Goal: Task Accomplishment & Management: Manage account settings

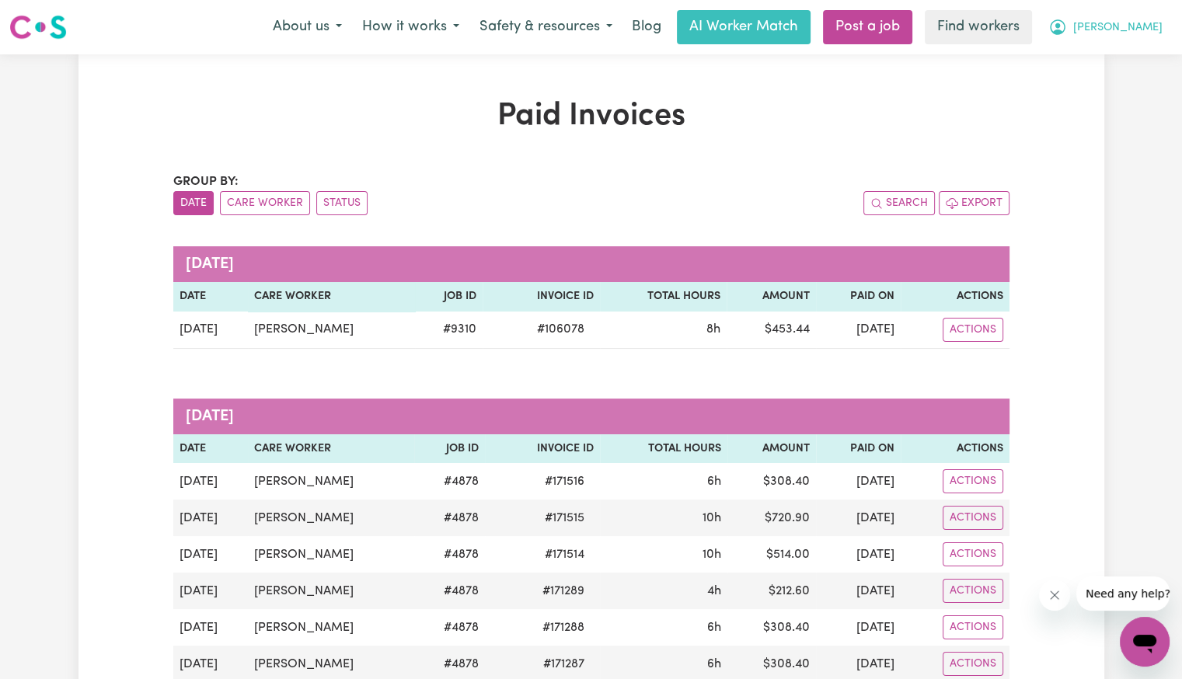
click at [1147, 33] on span "[PERSON_NAME]" at bounding box center [1117, 27] width 89 height 17
click at [1133, 58] on link "My Dashboard" at bounding box center [1110, 61] width 123 height 30
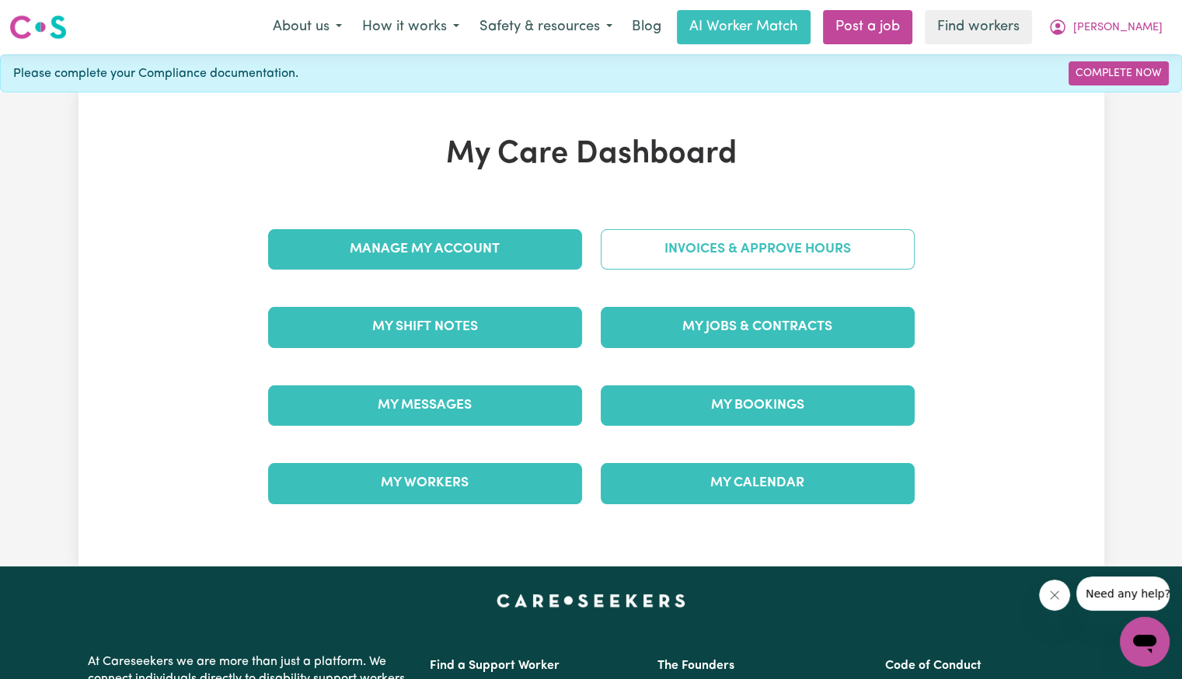
click at [797, 258] on link "Invoices & Approve Hours" at bounding box center [758, 249] width 314 height 40
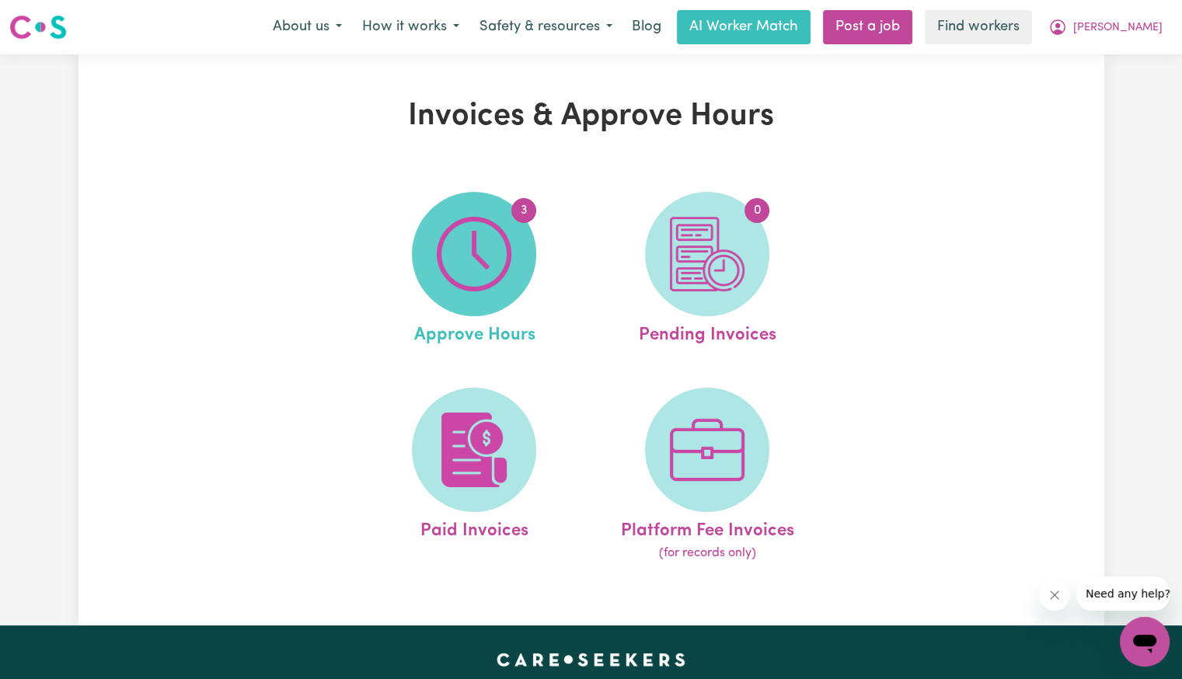
click at [483, 274] on img at bounding box center [474, 254] width 75 height 75
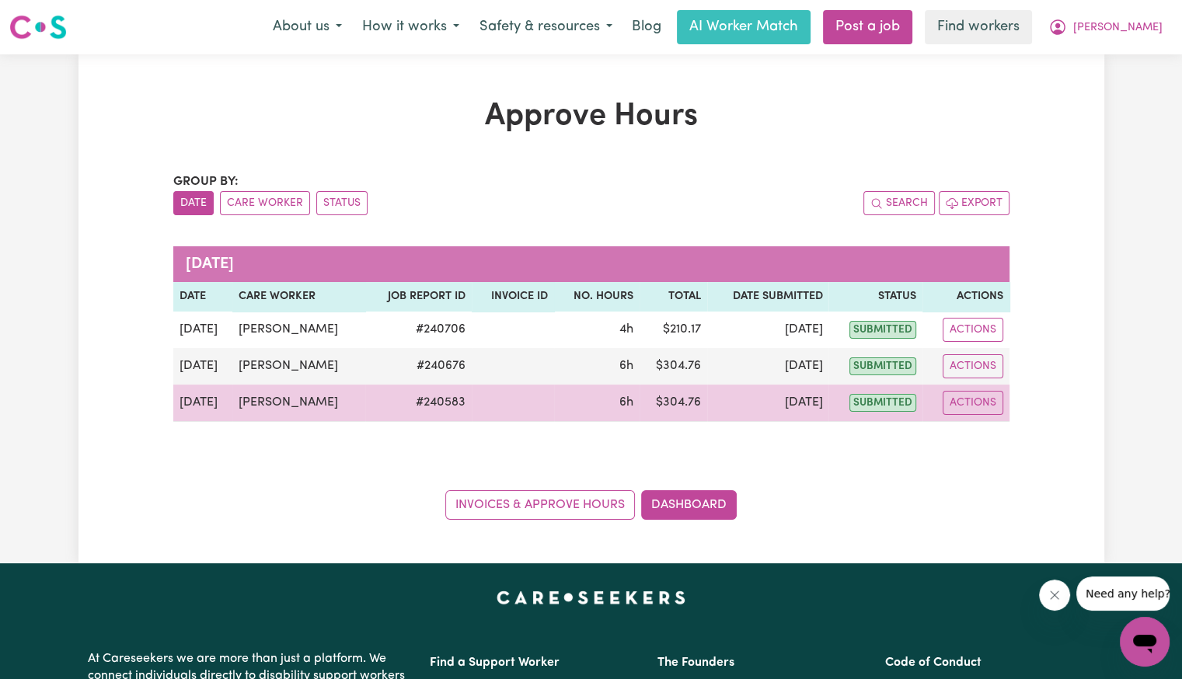
drag, startPoint x: 976, startPoint y: 407, endPoint x: 984, endPoint y: 414, distance: 10.5
click at [978, 407] on button "Actions" at bounding box center [973, 403] width 61 height 24
click at [997, 440] on link "View Job Report" at bounding box center [1011, 438] width 133 height 31
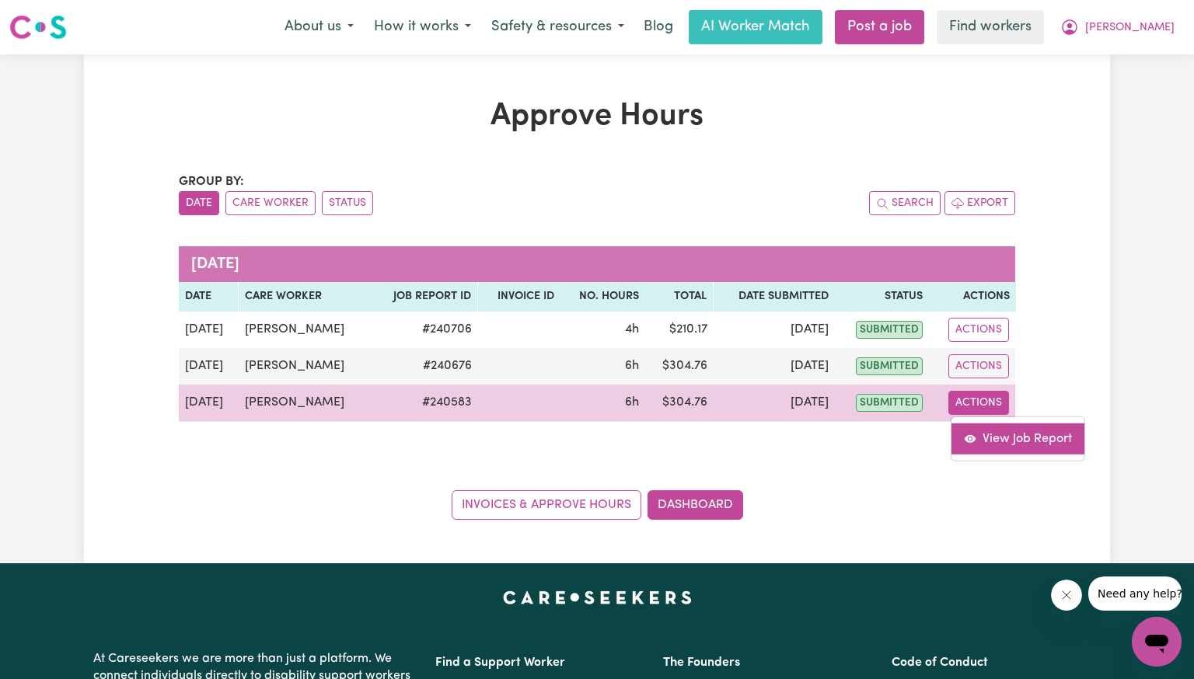
select select "pm"
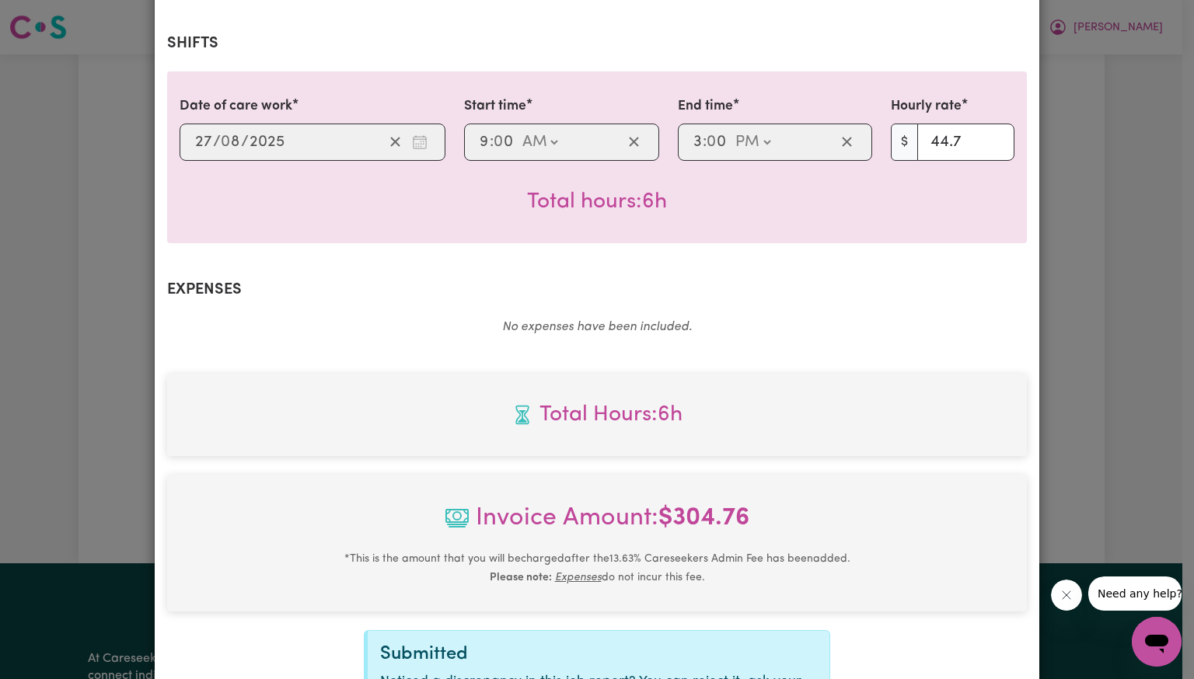
scroll to position [519, 0]
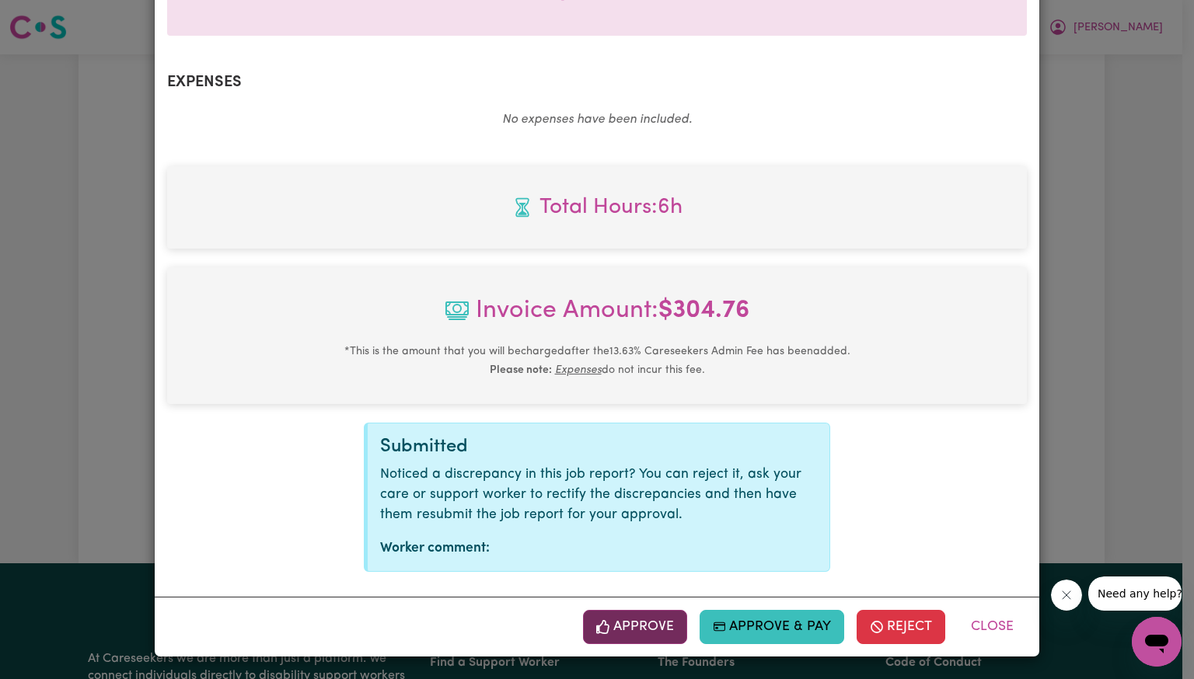
click at [614, 639] on button "Approve" at bounding box center [635, 627] width 104 height 34
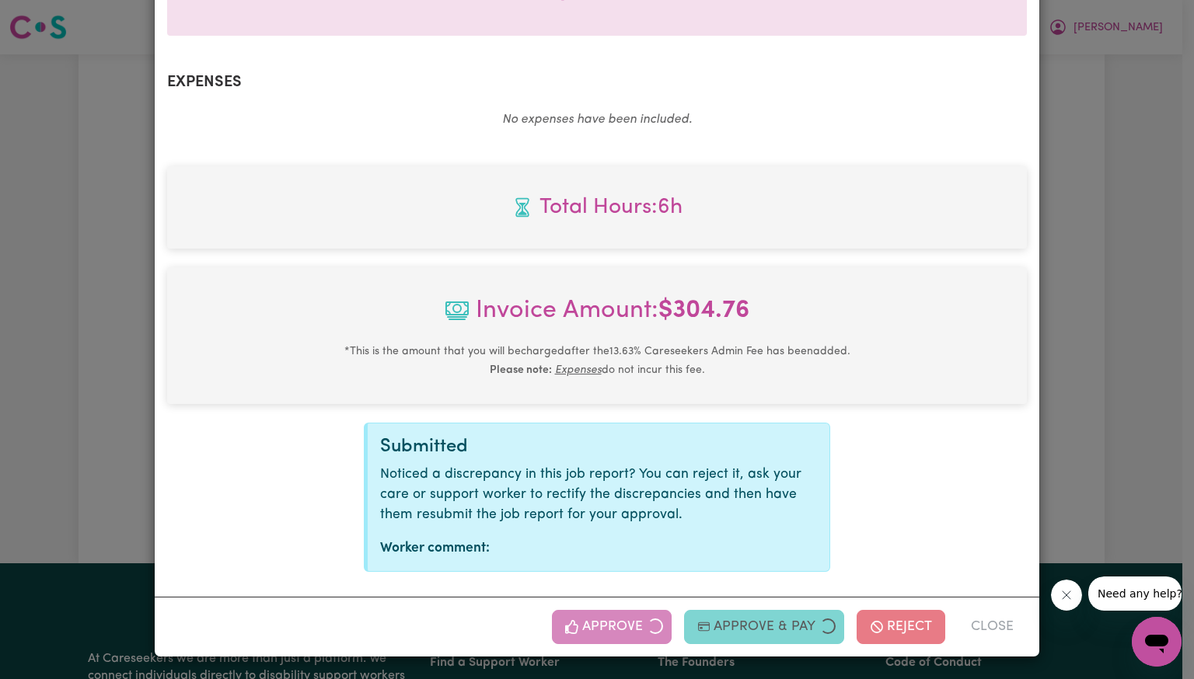
scroll to position [267, 0]
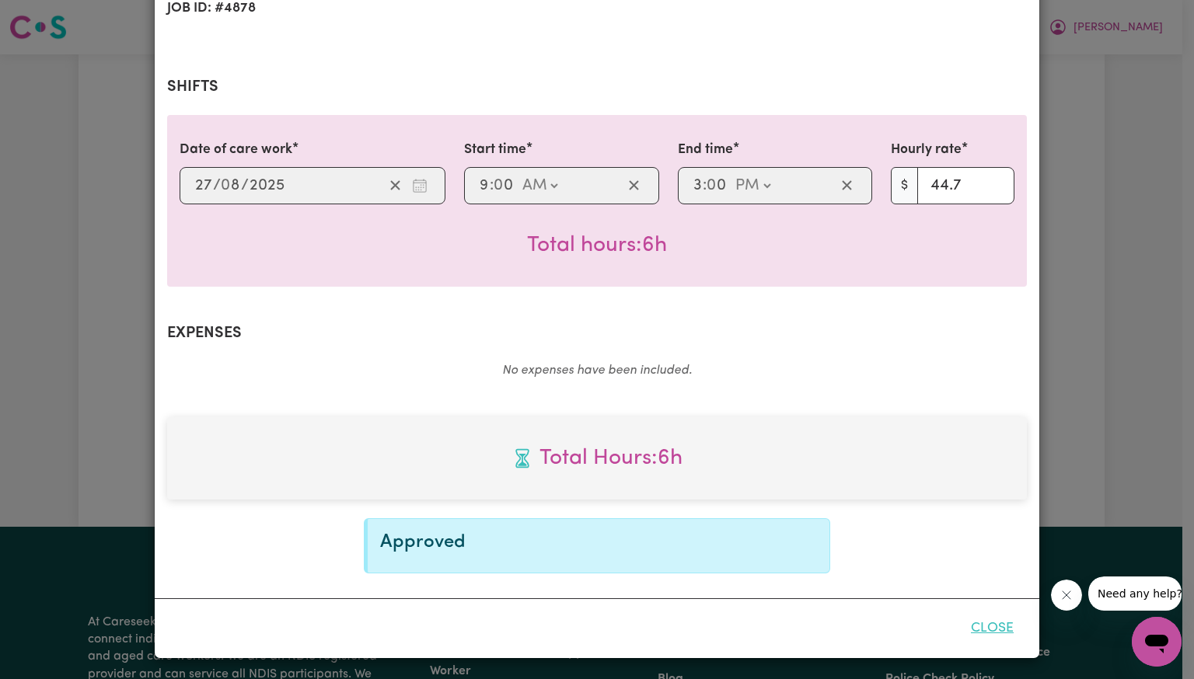
click at [994, 632] on button "Close" at bounding box center [992, 629] width 69 height 34
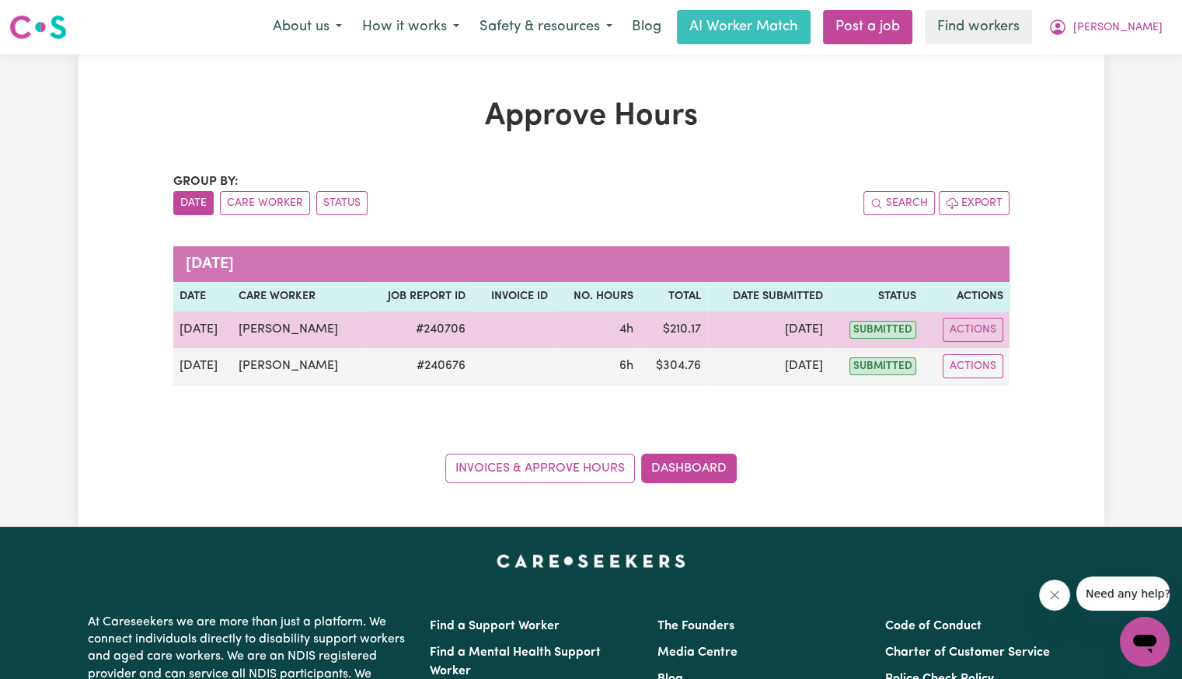
click at [998, 344] on td "Actions" at bounding box center [966, 330] width 86 height 37
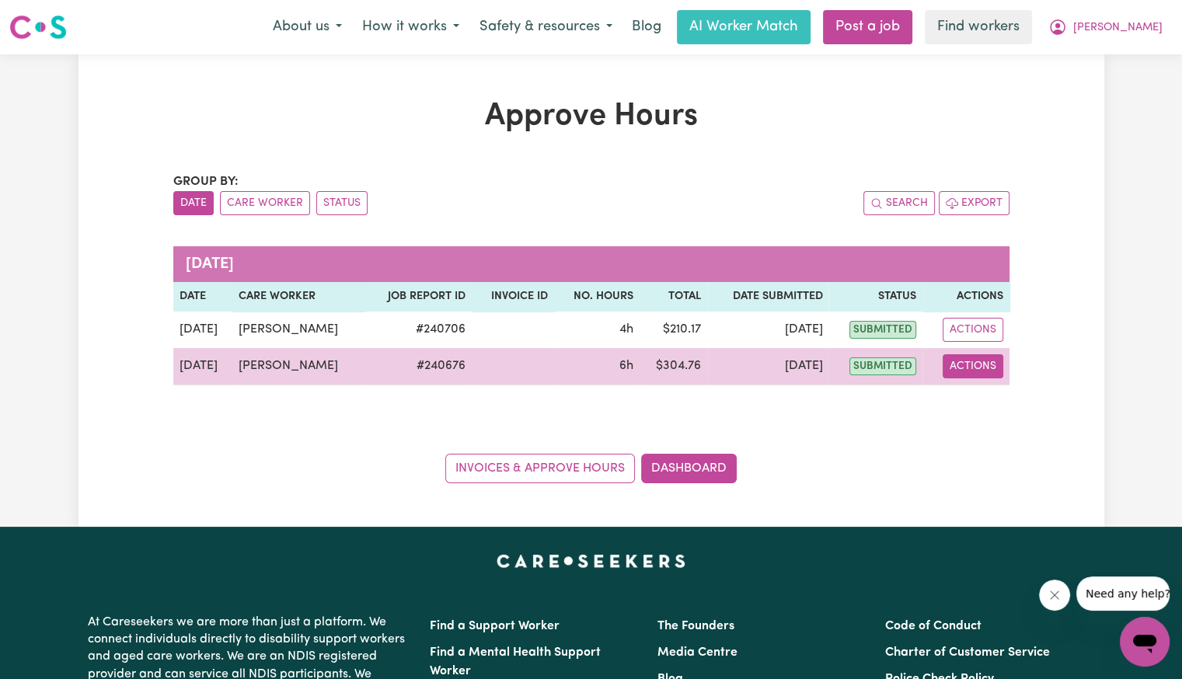
click at [989, 368] on button "Actions" at bounding box center [973, 366] width 61 height 24
click at [977, 405] on link "View Job Report" at bounding box center [1011, 401] width 133 height 31
select select "pm"
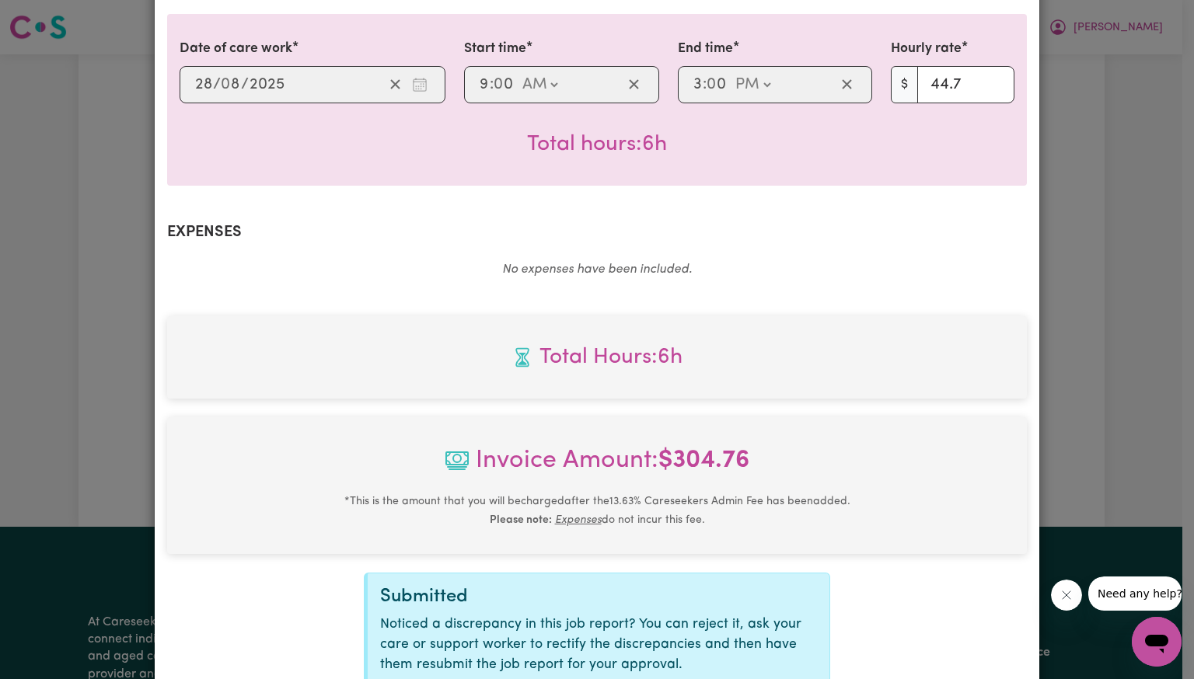
scroll to position [519, 0]
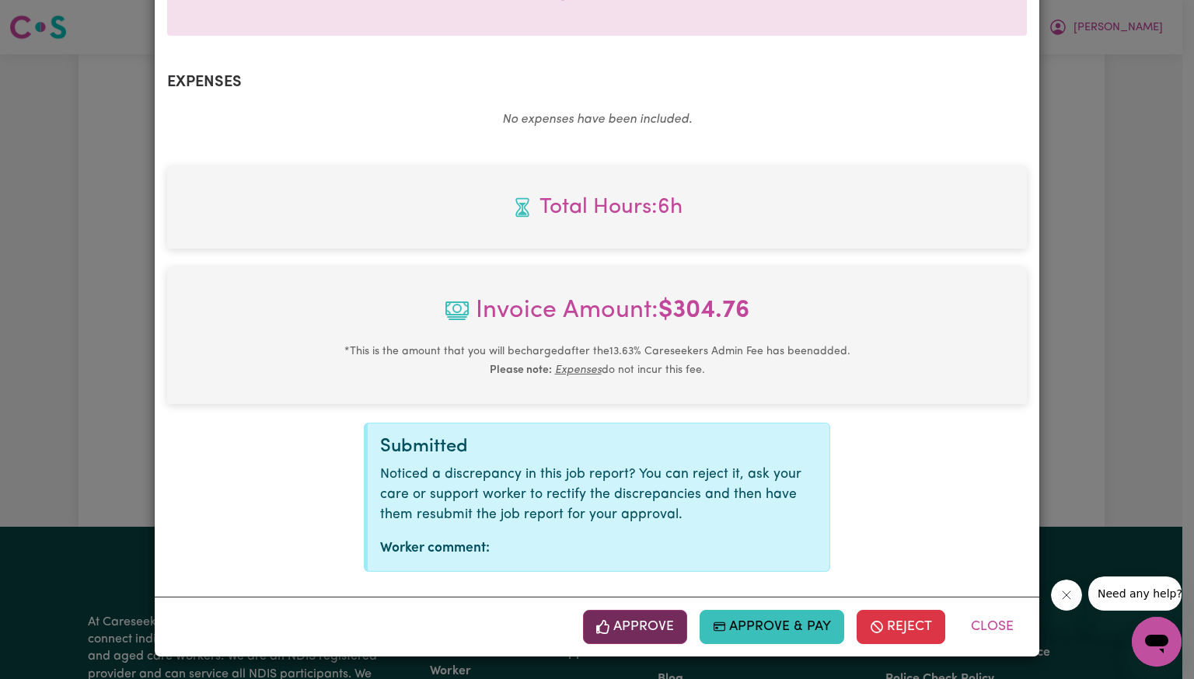
click at [651, 632] on button "Approve" at bounding box center [635, 627] width 104 height 34
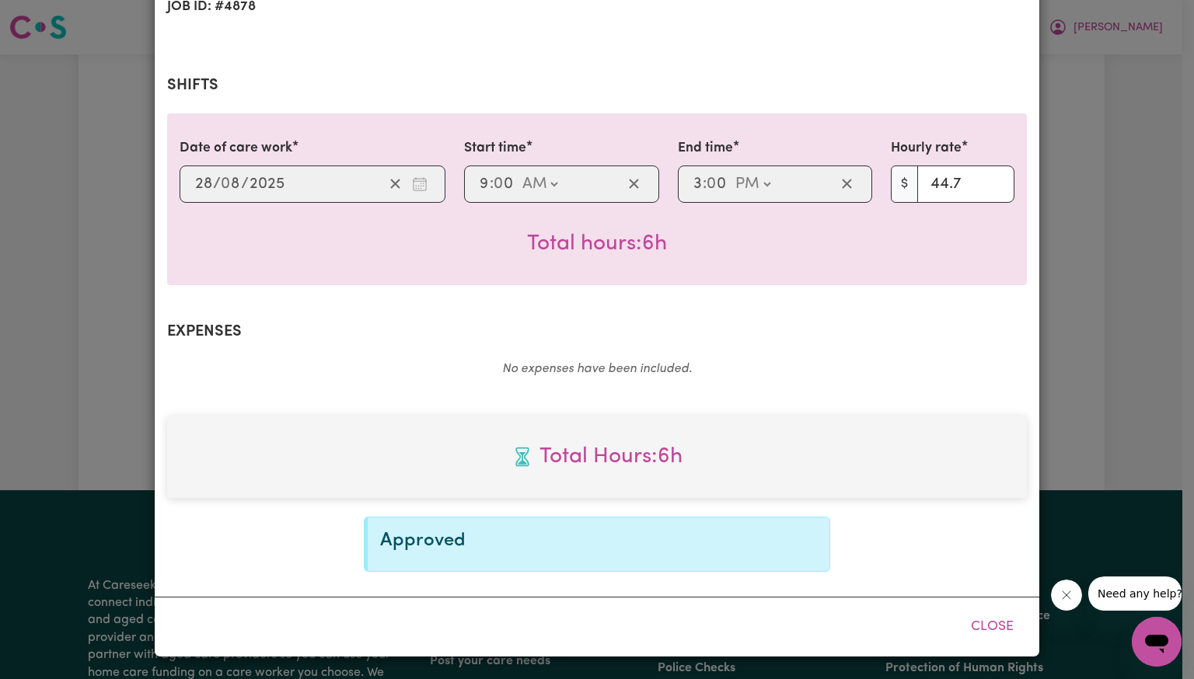
scroll to position [267, 0]
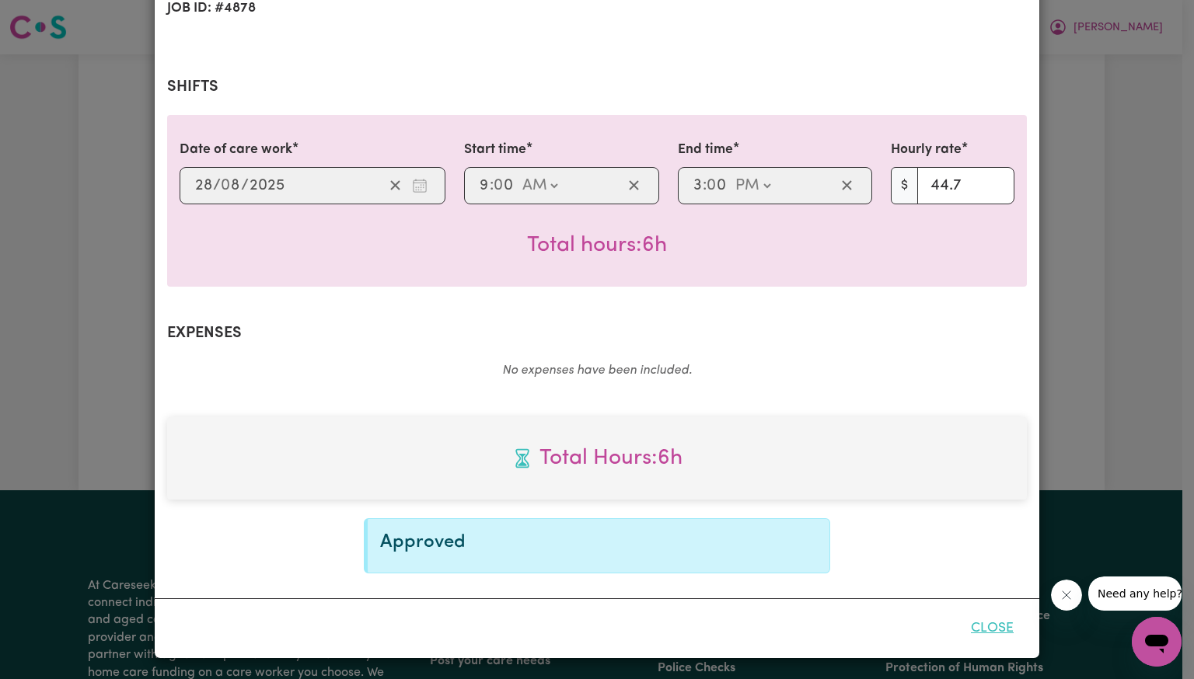
click at [999, 626] on button "Close" at bounding box center [992, 629] width 69 height 34
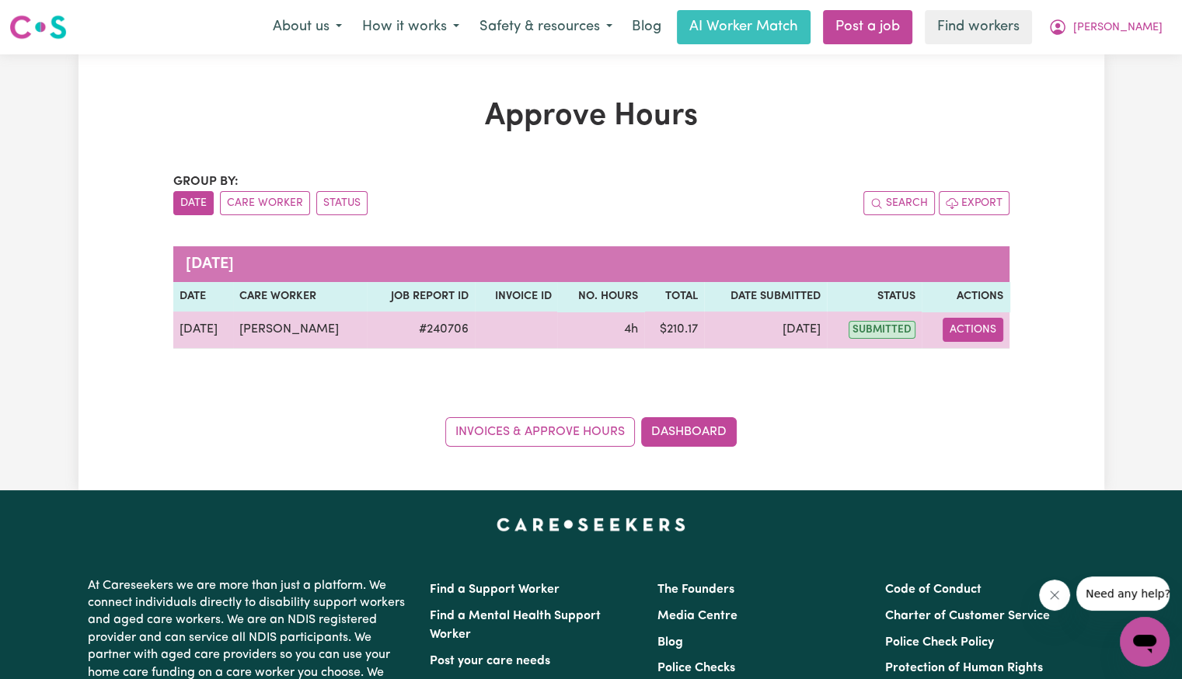
click at [964, 326] on button "Actions" at bounding box center [973, 330] width 61 height 24
drag, startPoint x: 965, startPoint y: 336, endPoint x: 971, endPoint y: 366, distance: 30.9
click at [971, 366] on link "View Job Report" at bounding box center [1011, 365] width 133 height 31
select select "pm"
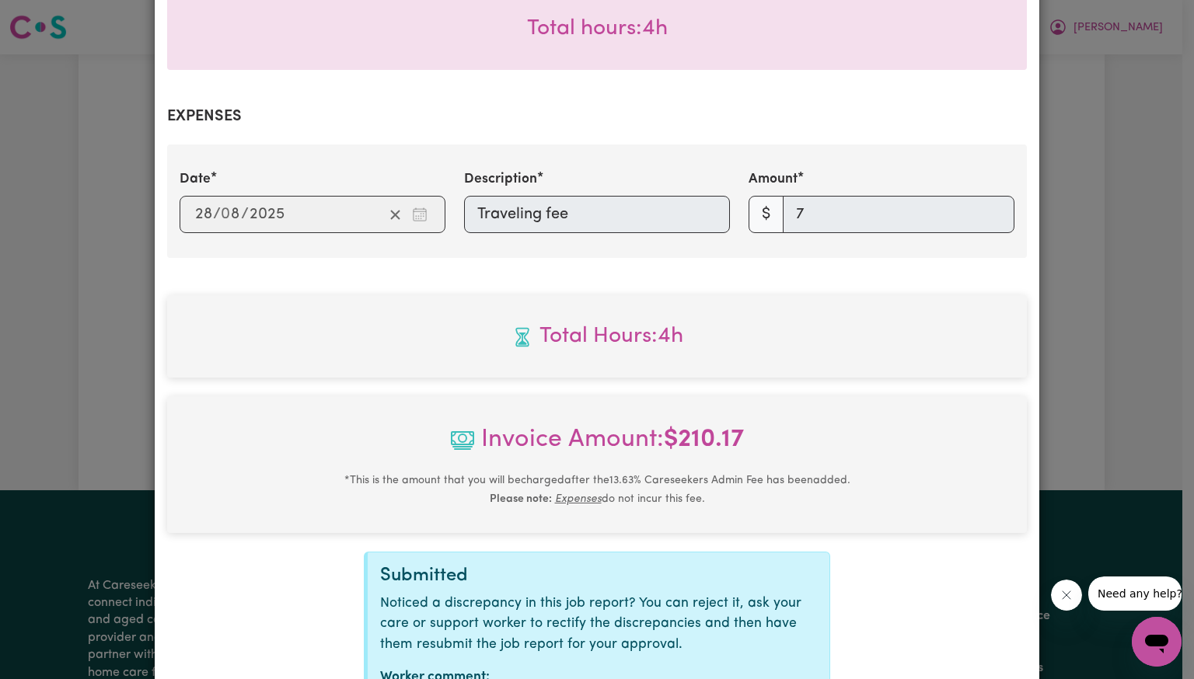
scroll to position [614, 0]
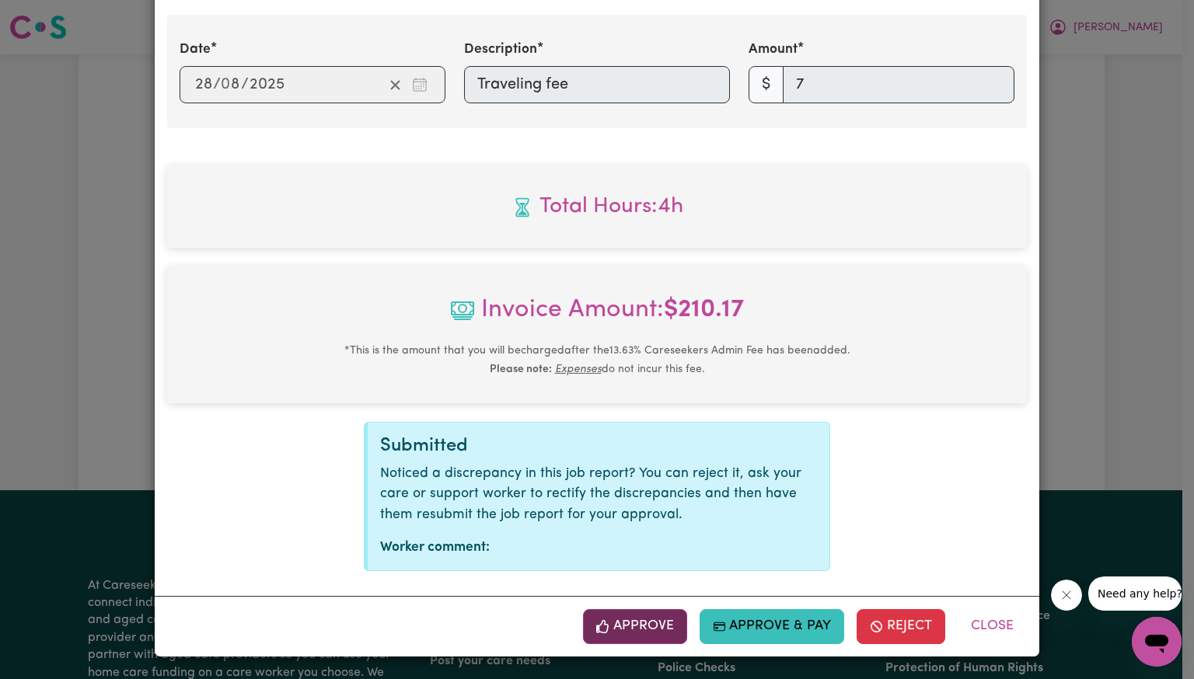
click at [645, 637] on button "Approve" at bounding box center [635, 626] width 104 height 34
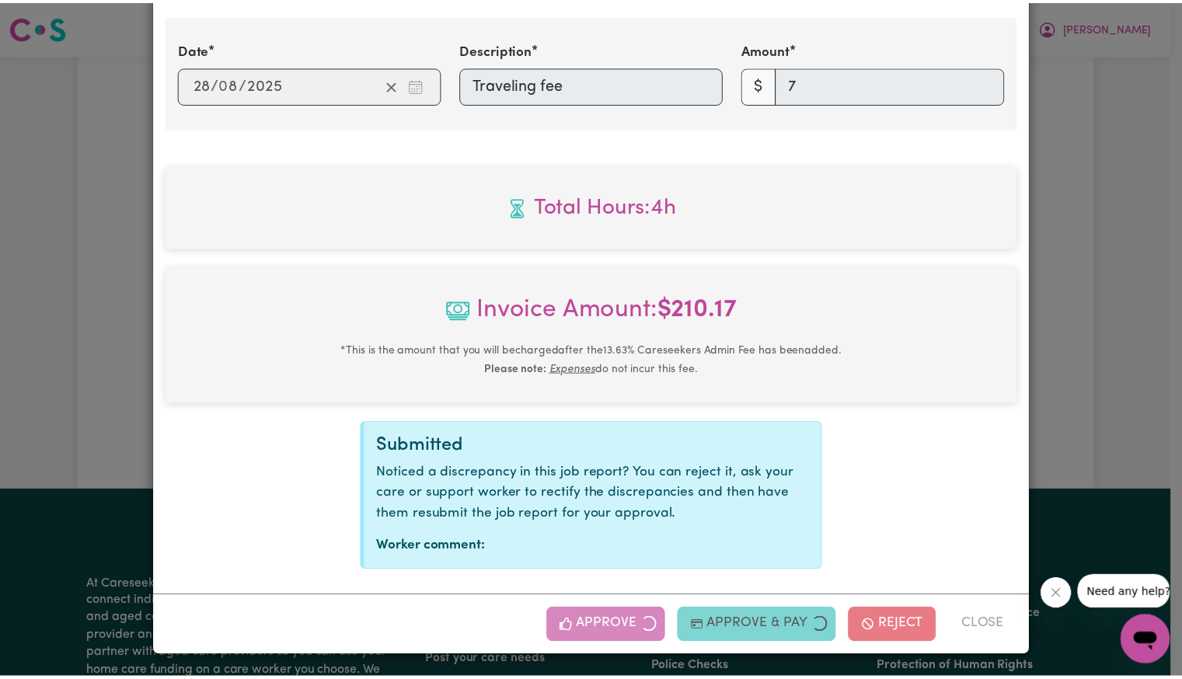
scroll to position [363, 0]
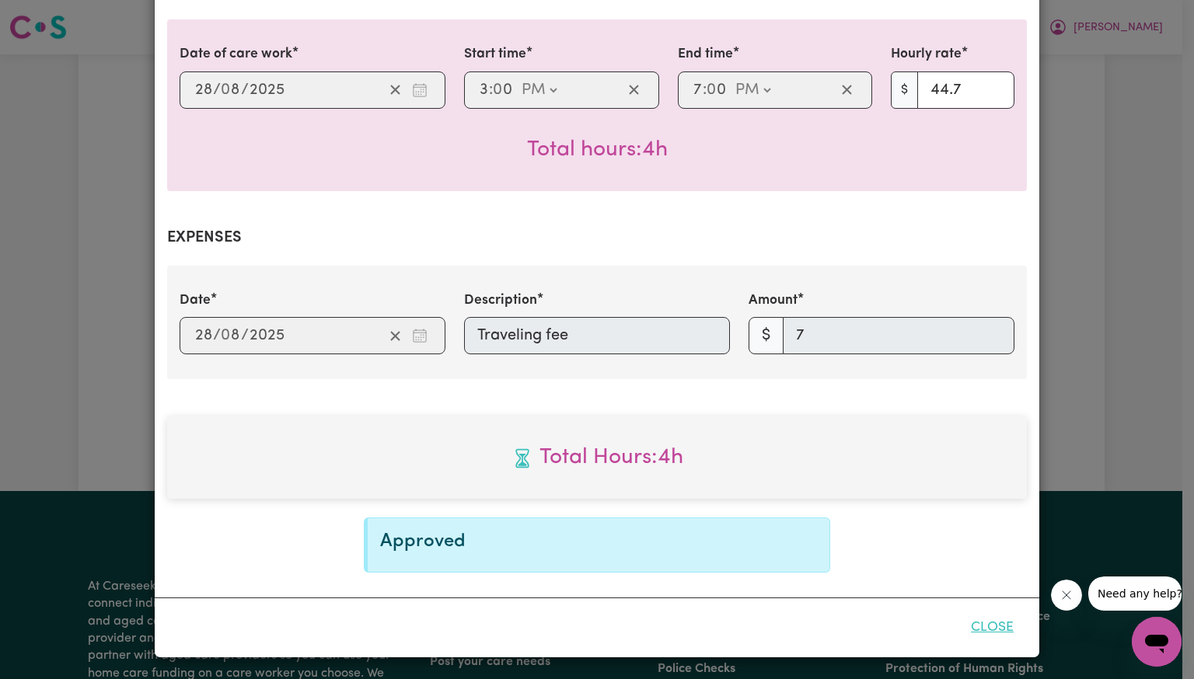
click at [976, 637] on button "Close" at bounding box center [992, 628] width 69 height 34
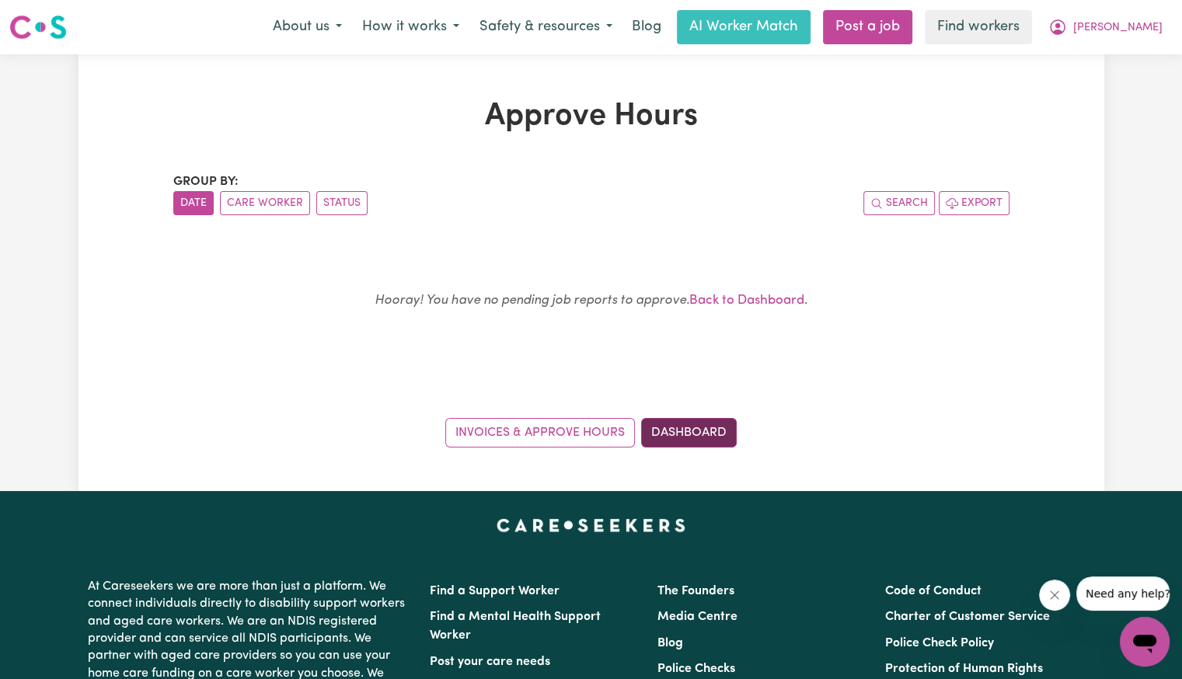
click at [683, 431] on link "Dashboard" at bounding box center [689, 433] width 96 height 30
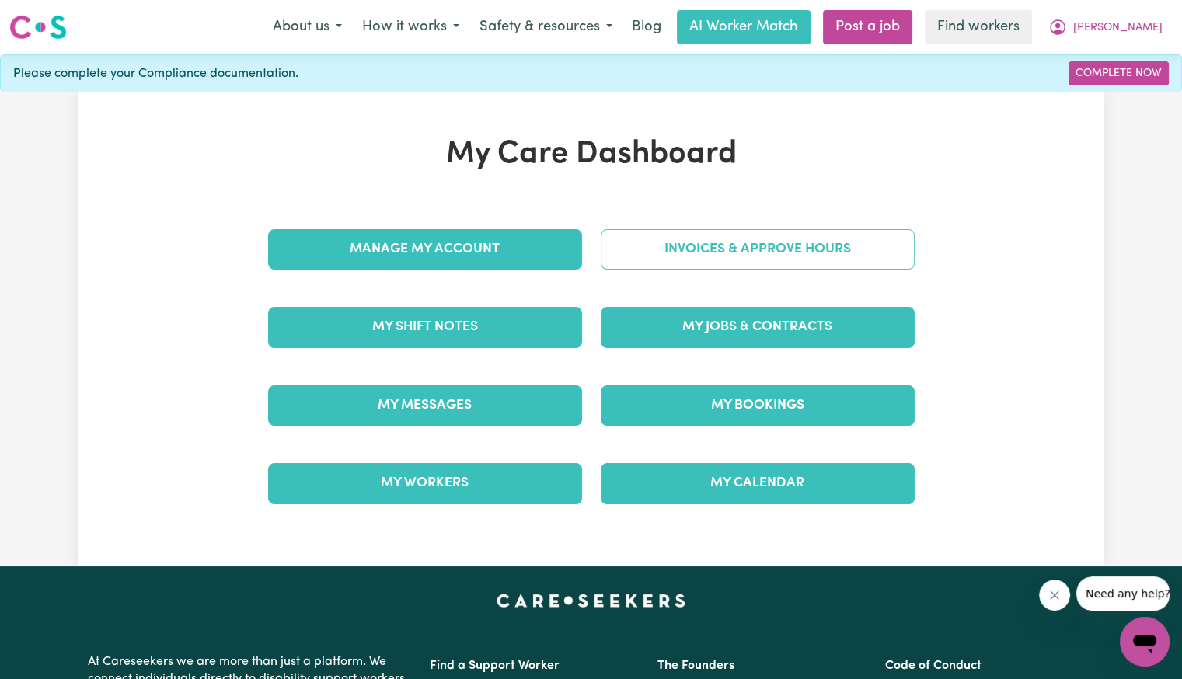
click at [675, 260] on link "Invoices & Approve Hours" at bounding box center [758, 249] width 314 height 40
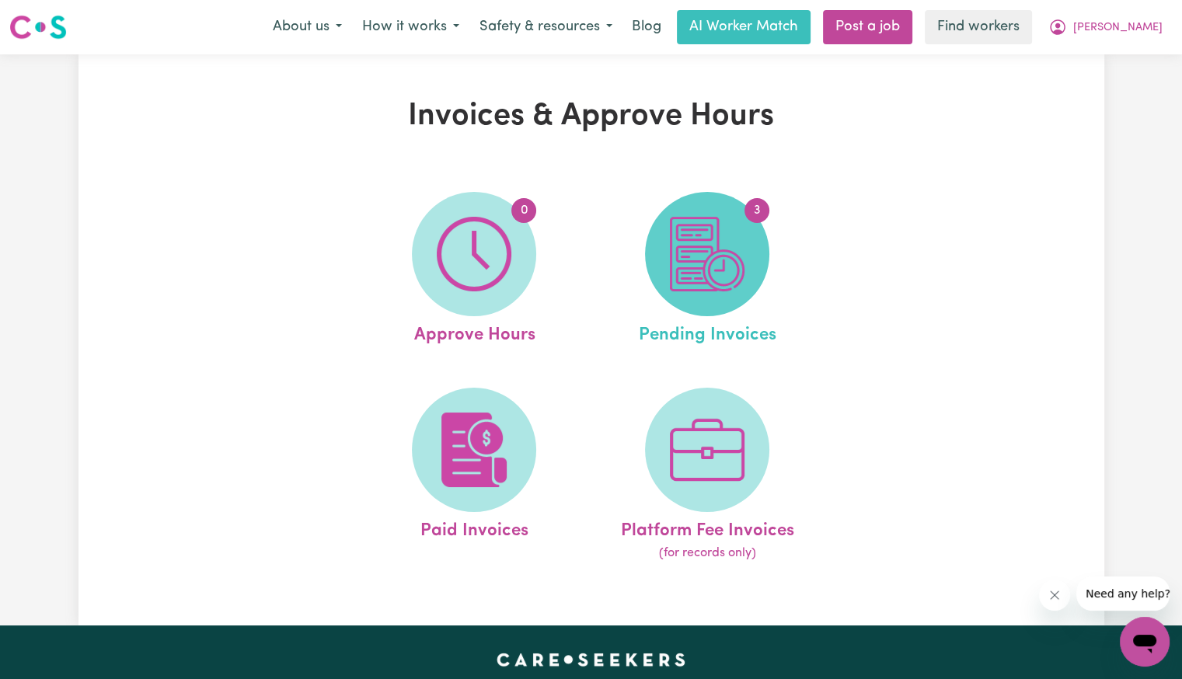
click at [709, 264] on img at bounding box center [707, 254] width 75 height 75
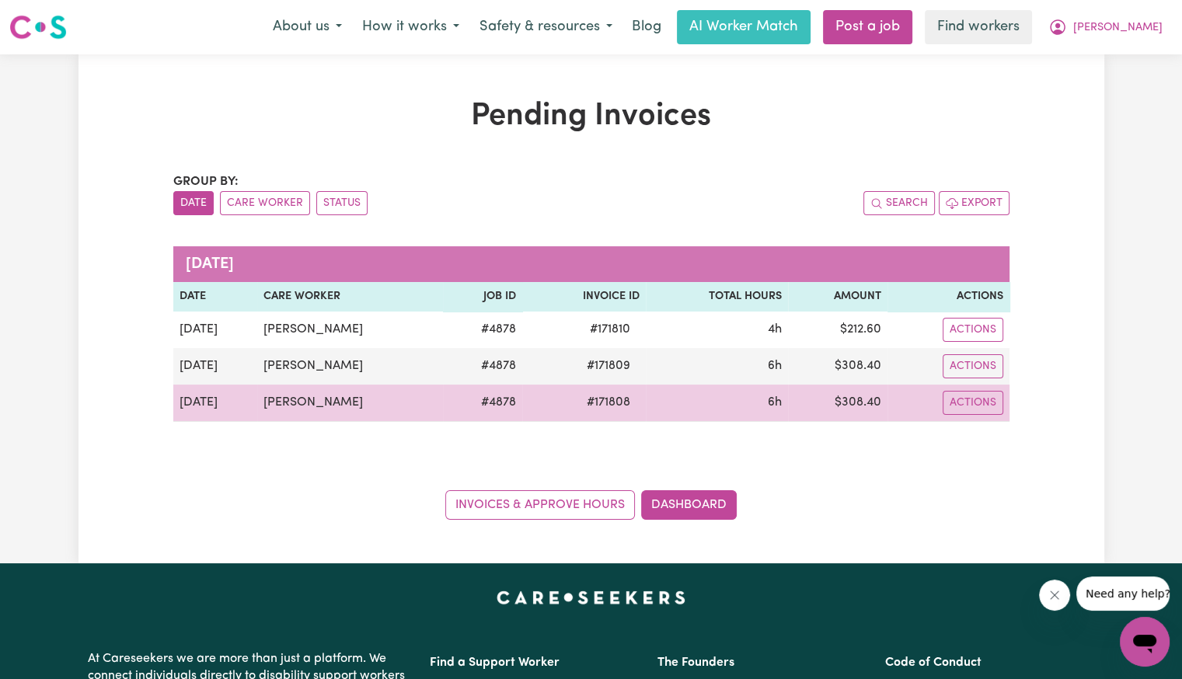
click at [602, 405] on span "# 171808" at bounding box center [609, 402] width 62 height 19
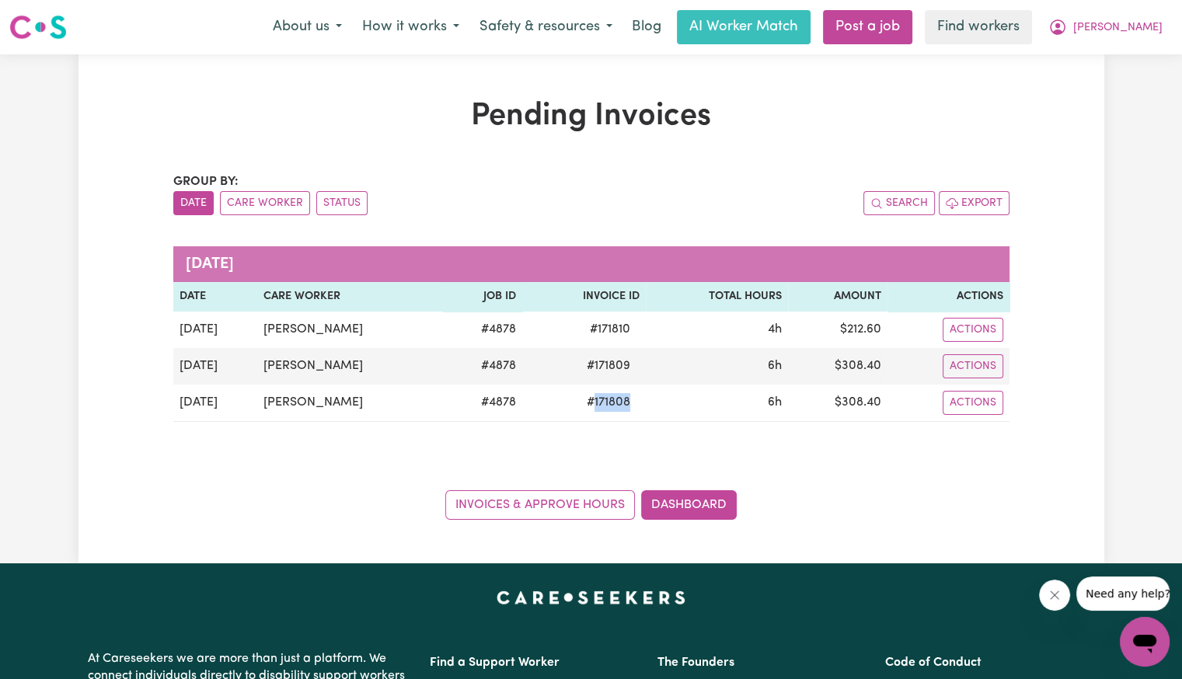
copy span "171808"
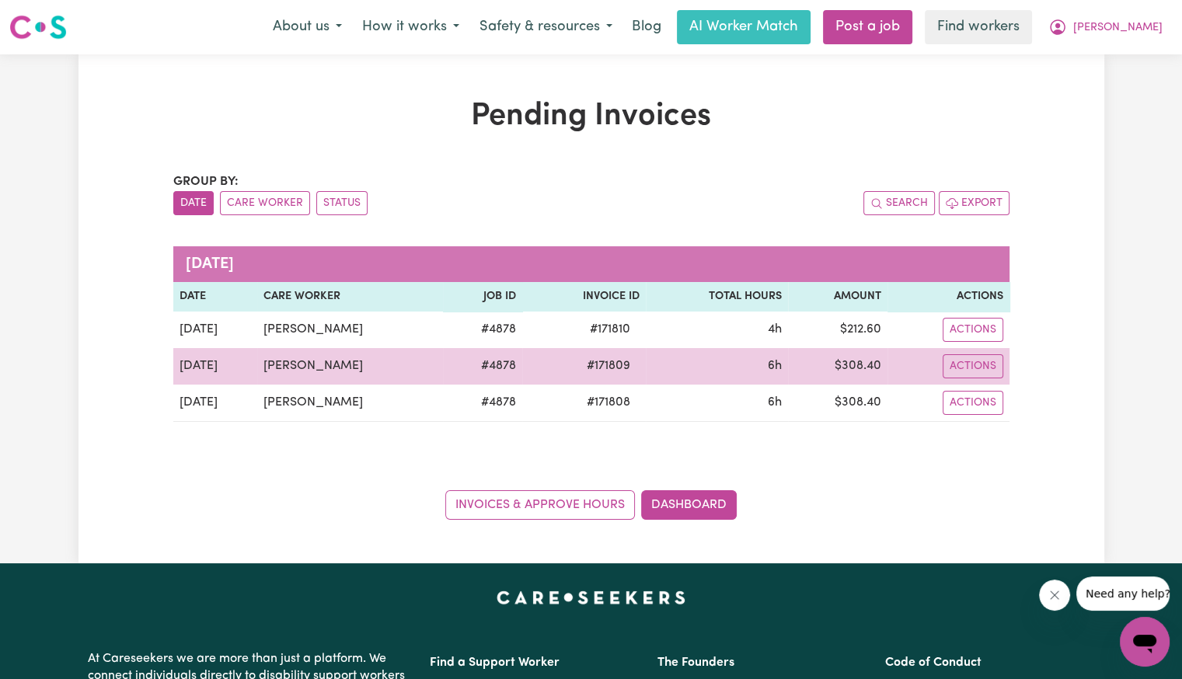
drag, startPoint x: 923, startPoint y: 361, endPoint x: 916, endPoint y: 365, distance: 8.0
click at [923, 361] on div "Actions" at bounding box center [948, 366] width 109 height 24
click at [865, 365] on td "$ 308.40" at bounding box center [837, 366] width 99 height 37
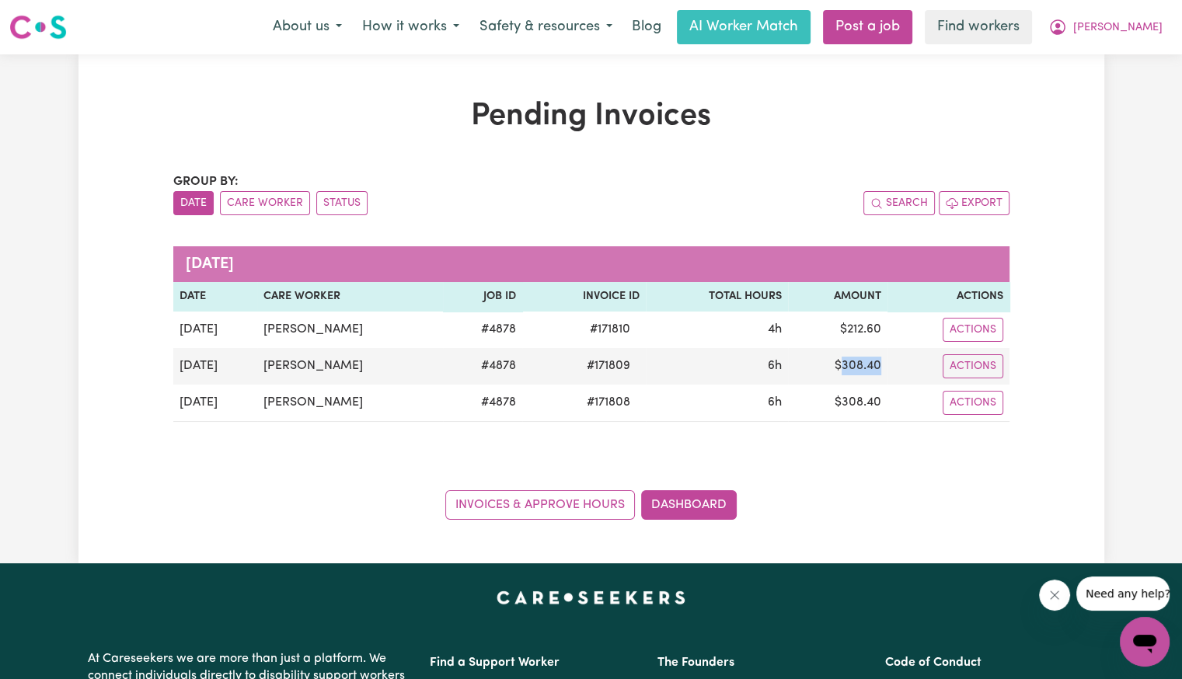
copy td "308.40"
click at [1142, 35] on span "[PERSON_NAME]" at bounding box center [1117, 27] width 89 height 17
click at [1126, 85] on link "Logout" at bounding box center [1110, 90] width 123 height 30
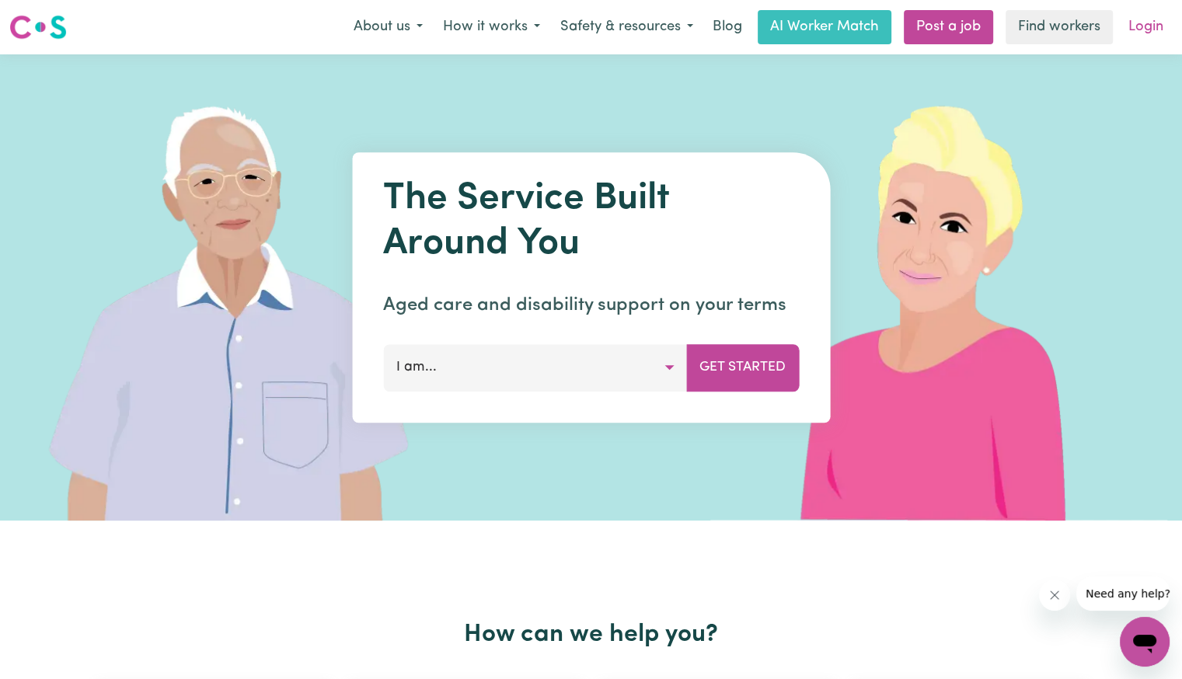
click at [1144, 37] on link "Login" at bounding box center [1146, 27] width 54 height 34
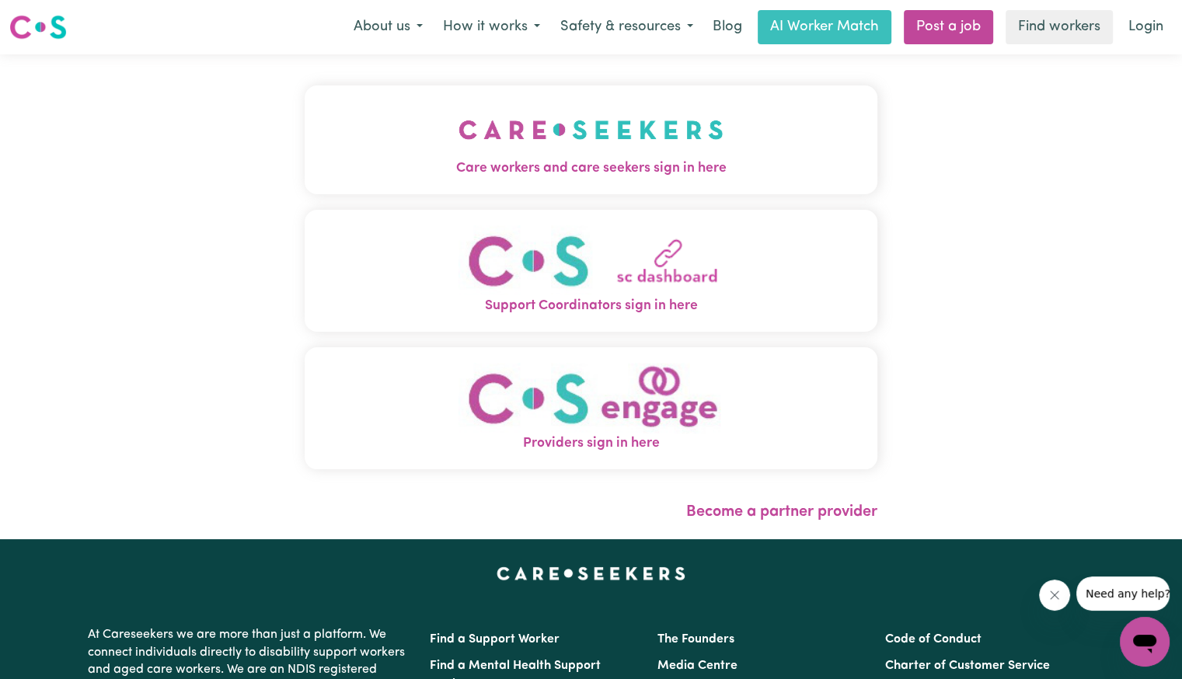
click at [305, 147] on button "Care workers and care seekers sign in here" at bounding box center [591, 140] width 573 height 109
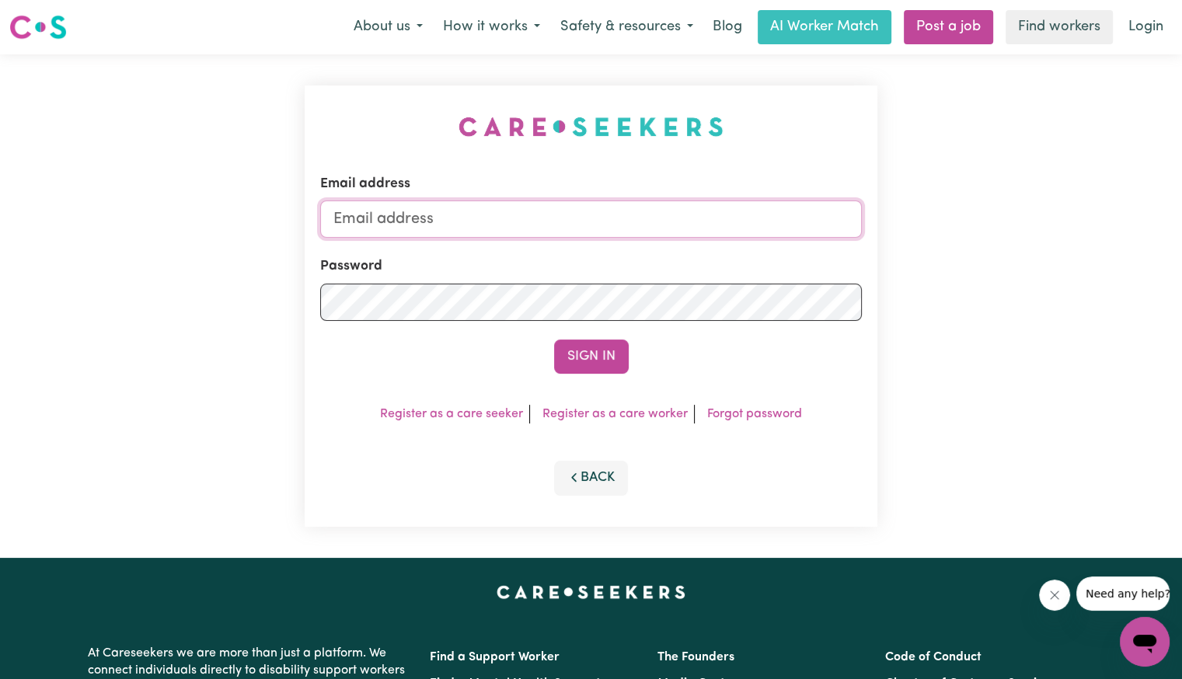
click at [595, 218] on input "Email address" at bounding box center [591, 219] width 542 height 37
type input "[EMAIL_ADDRESS][DOMAIN_NAME]"
click at [554, 340] on button "Sign In" at bounding box center [591, 357] width 75 height 34
